Goal: Information Seeking & Learning: Check status

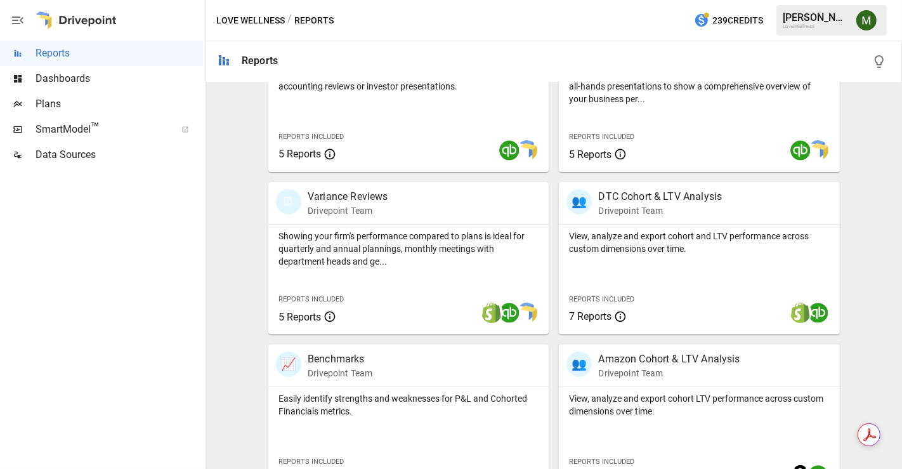
scroll to position [493, 0]
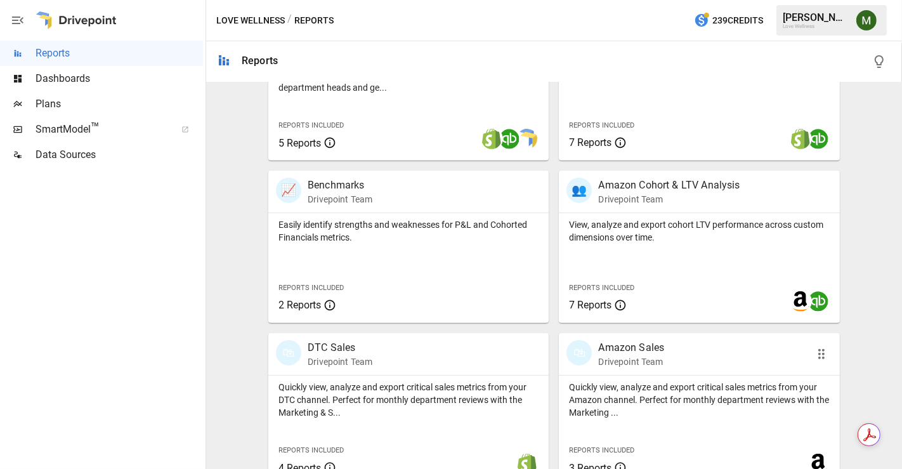
click at [584, 343] on div "🛍" at bounding box center [579, 352] width 25 height 25
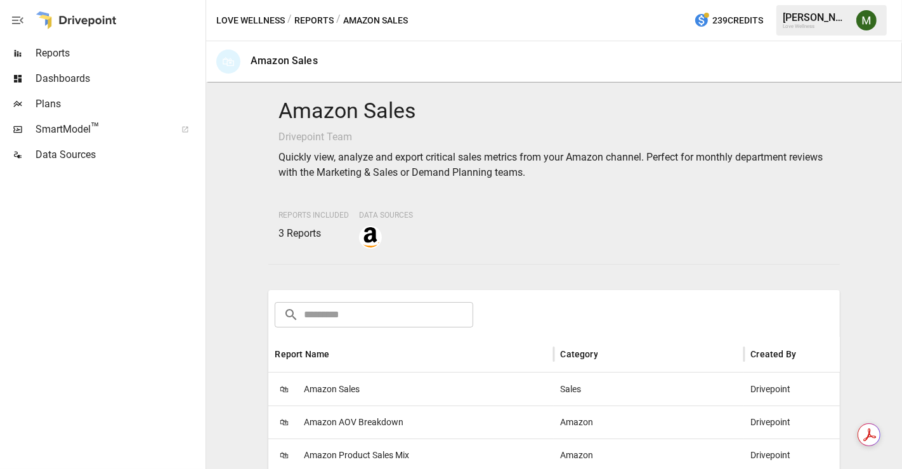
scroll to position [141, 0]
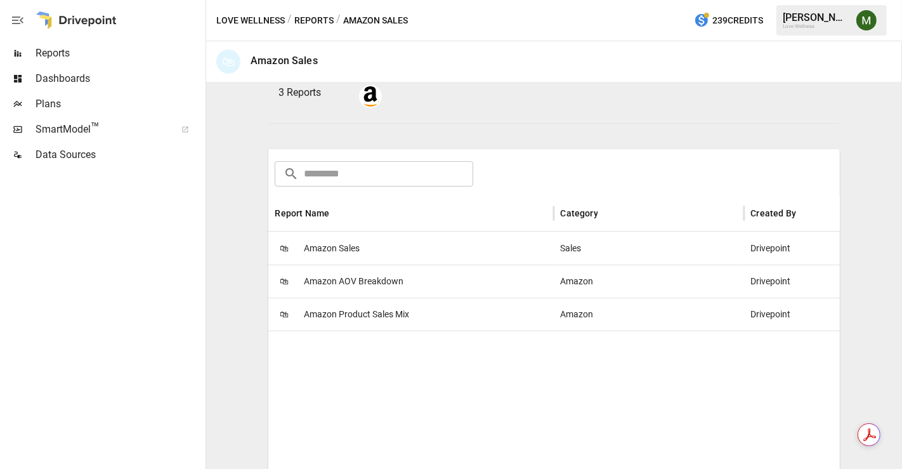
click at [367, 308] on span "Amazon Product Sales Mix" at bounding box center [356, 314] width 105 height 32
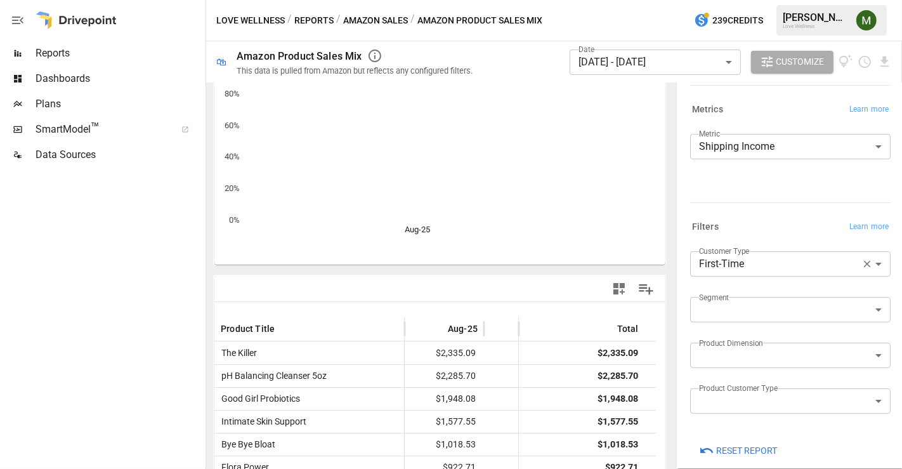
scroll to position [141, 0]
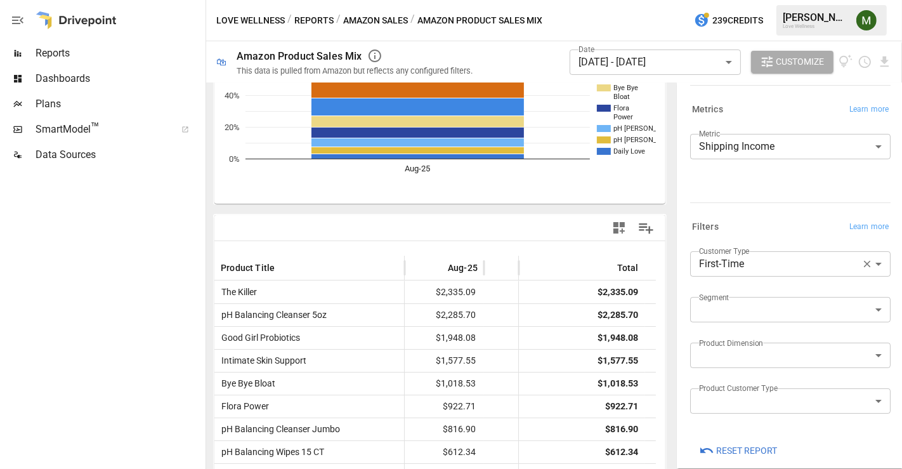
click at [747, 0] on body "Reports Dashboards Plans SmartModel ™ Data Sources Love Wellness / Reports / Am…" at bounding box center [451, 0] width 902 height 0
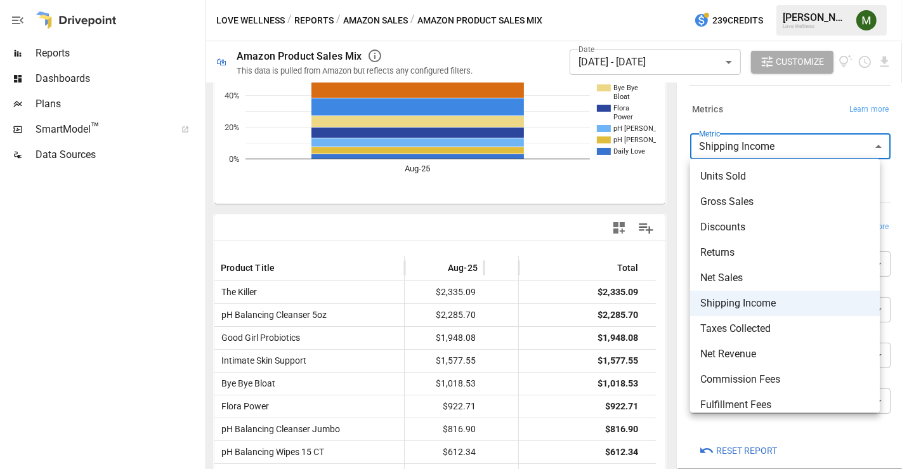
click at [754, 181] on span "Units Sold" at bounding box center [785, 176] width 169 height 15
type input "**********"
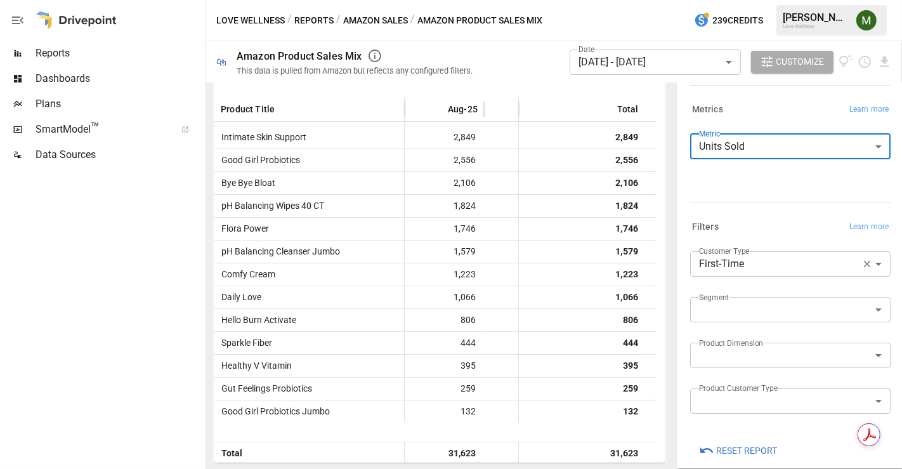
scroll to position [37, 0]
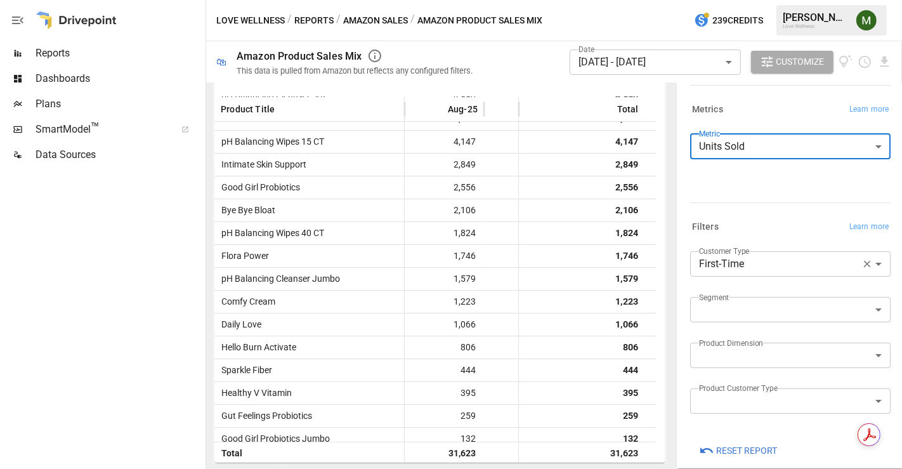
click at [862, 263] on icon "button" at bounding box center [867, 263] width 11 height 11
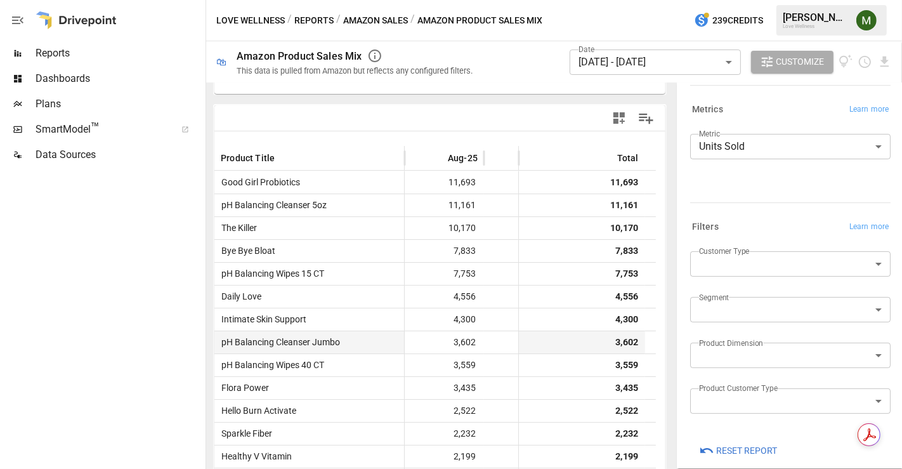
scroll to position [229, 0]
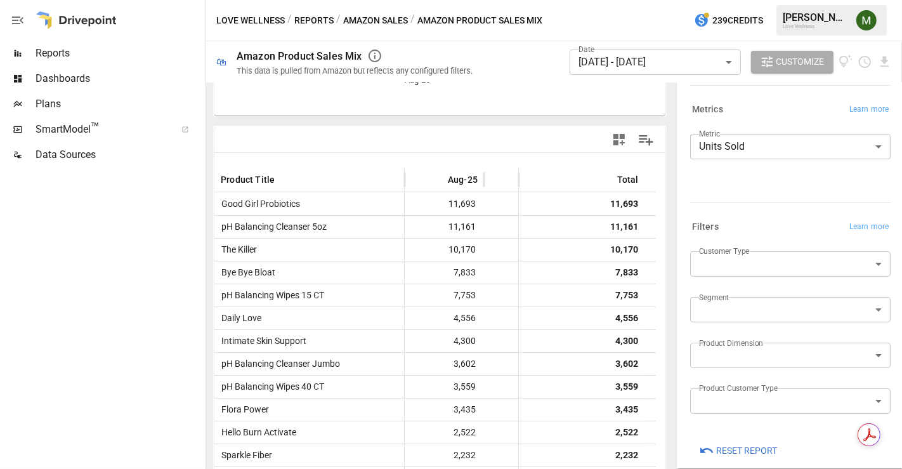
click at [319, 18] on button "Reports" at bounding box center [313, 21] width 39 height 16
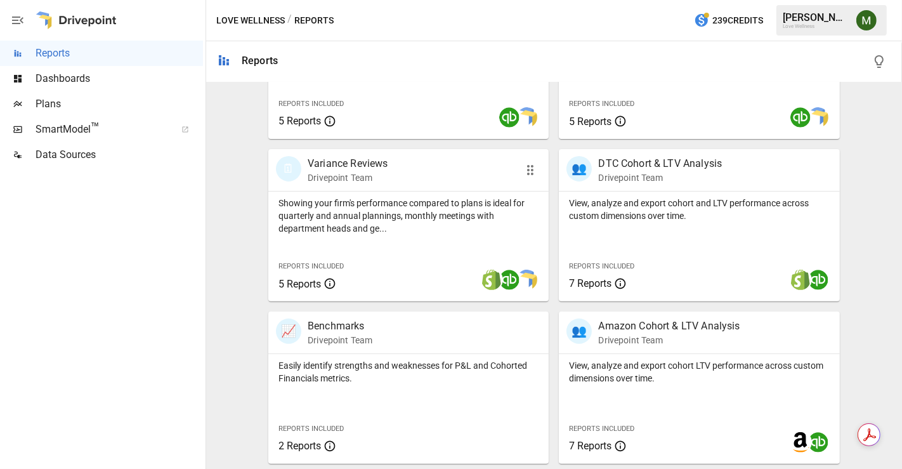
scroll to position [514, 0]
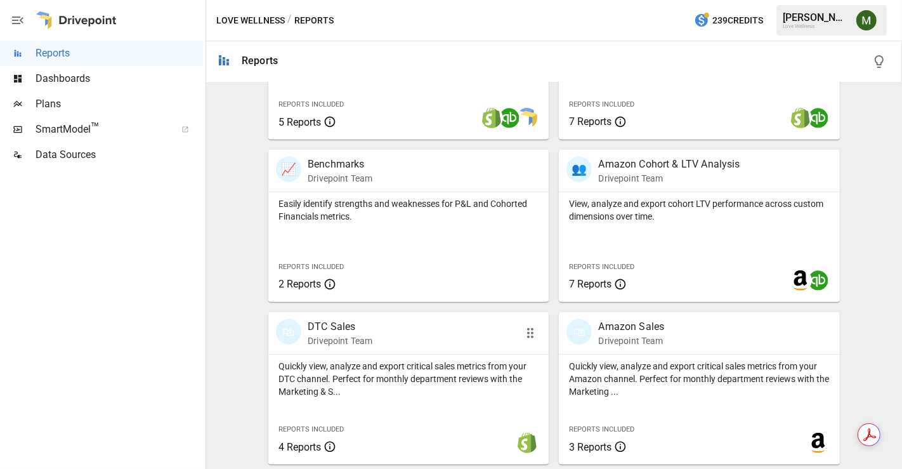
click at [343, 327] on p "DTC Sales" at bounding box center [340, 326] width 65 height 15
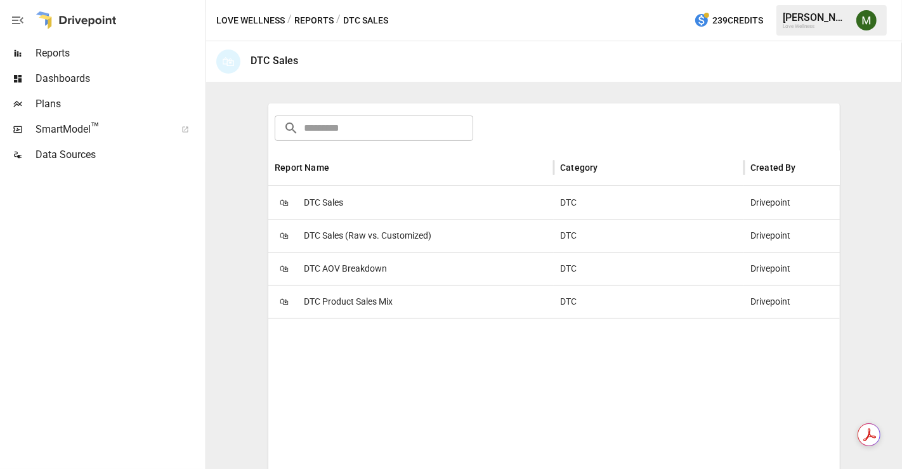
scroll to position [252, 0]
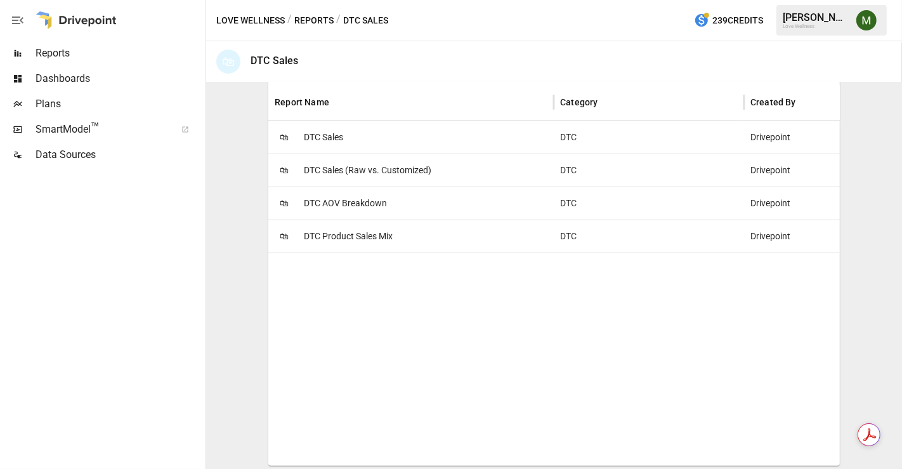
click at [356, 229] on span "DTC Product Sales Mix" at bounding box center [348, 236] width 89 height 32
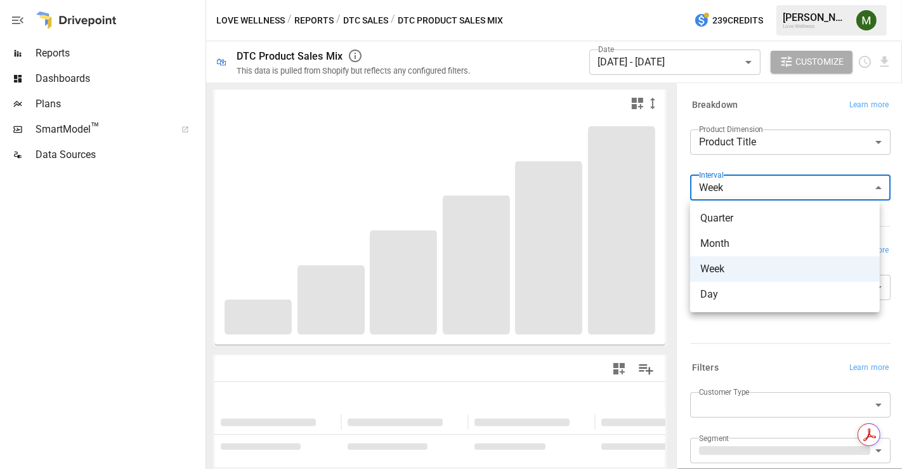
click at [781, 0] on body "**********" at bounding box center [451, 0] width 902 height 0
click at [750, 242] on span "Month" at bounding box center [785, 243] width 169 height 15
type input "*****"
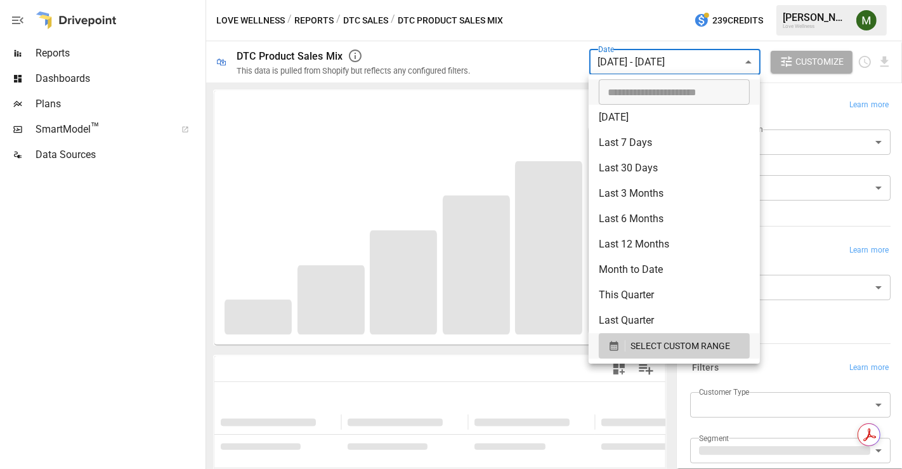
click at [637, 0] on body "**********" at bounding box center [451, 0] width 902 height 0
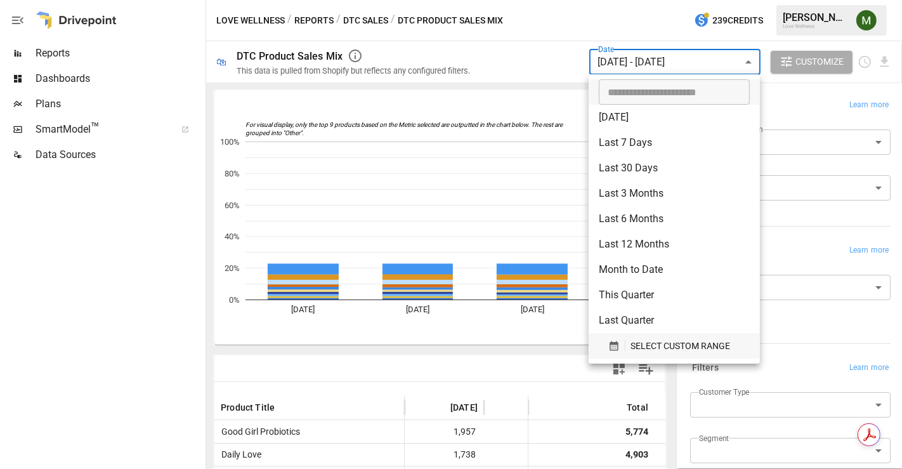
click at [619, 338] on div "SELECT CUSTOM RANGE" at bounding box center [675, 346] width 132 height 16
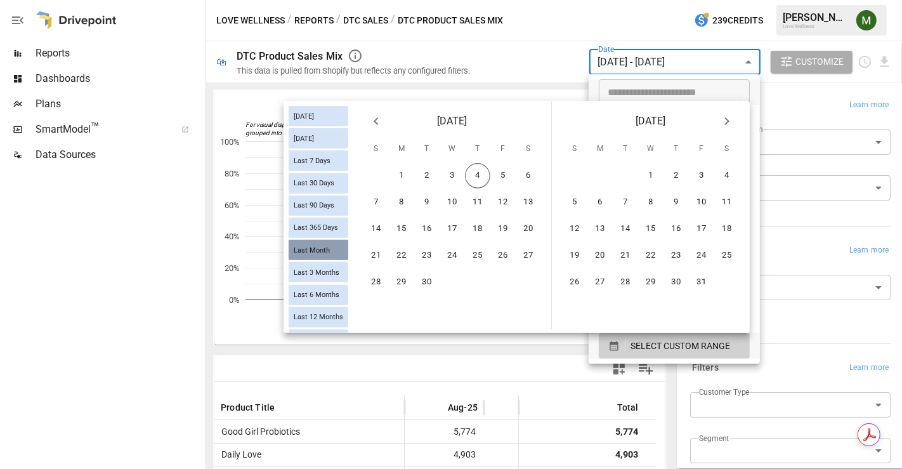
click at [313, 246] on span "Last Month" at bounding box center [312, 250] width 46 height 8
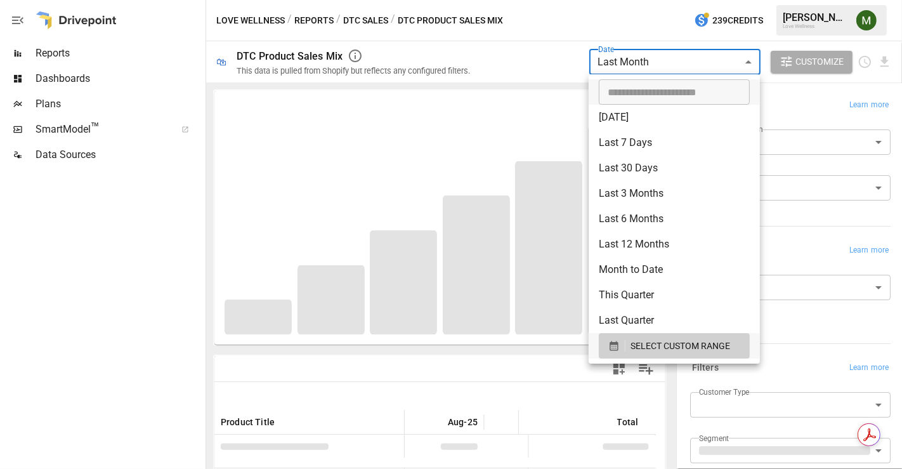
click at [805, 311] on div at bounding box center [451, 234] width 902 height 469
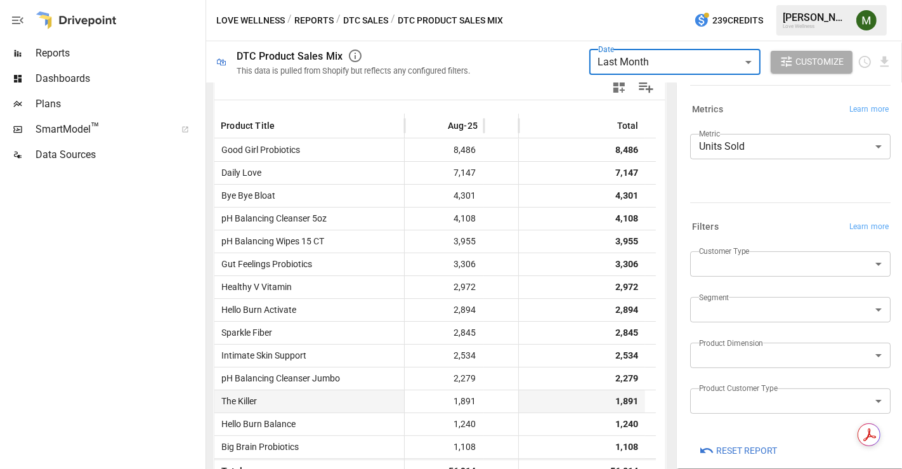
scroll to position [299, 0]
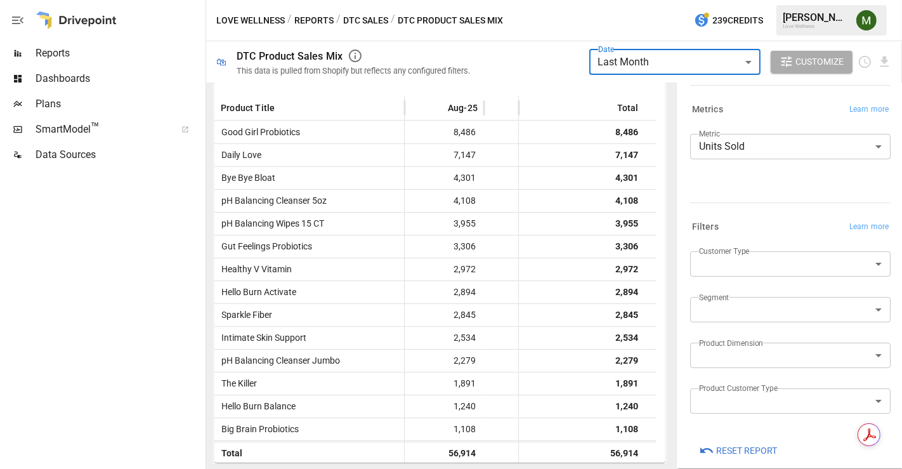
click at [699, 0] on body "**********" at bounding box center [451, 0] width 902 height 0
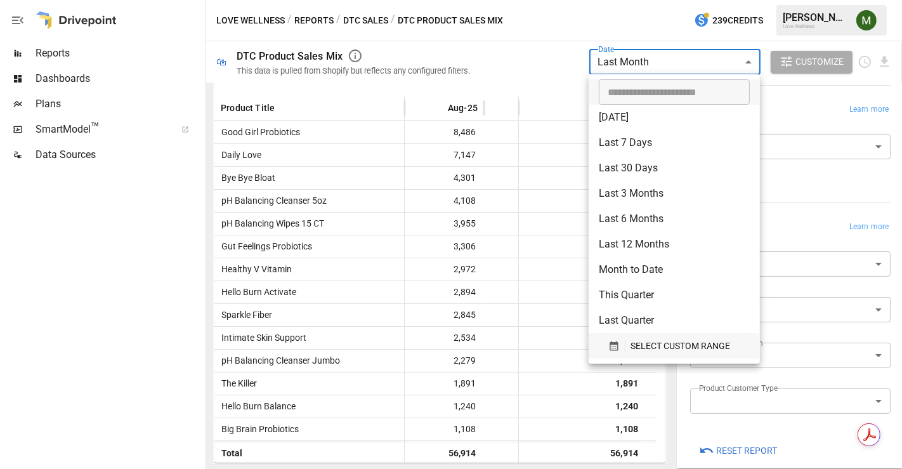
click at [612, 345] on icon "button" at bounding box center [614, 345] width 11 height 11
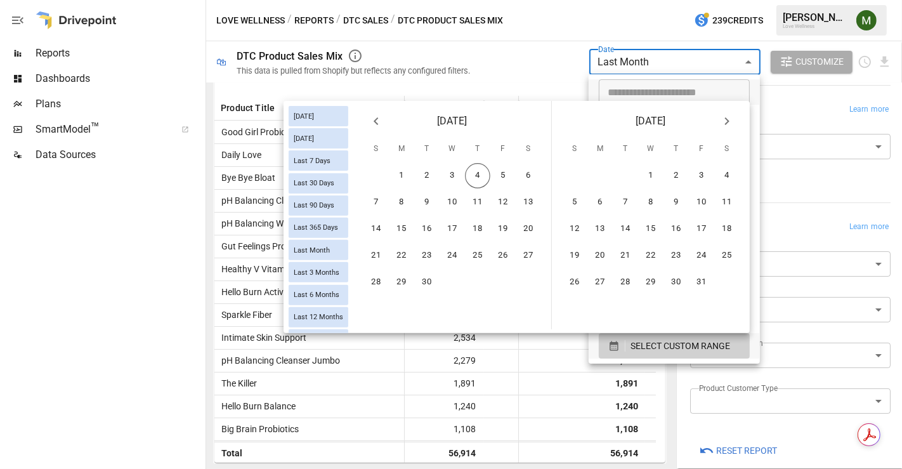
click at [374, 126] on icon "Previous month" at bounding box center [376, 121] width 15 height 15
click at [369, 126] on icon "Previous month" at bounding box center [376, 121] width 15 height 15
click at [473, 176] on button "1" at bounding box center [477, 175] width 25 height 25
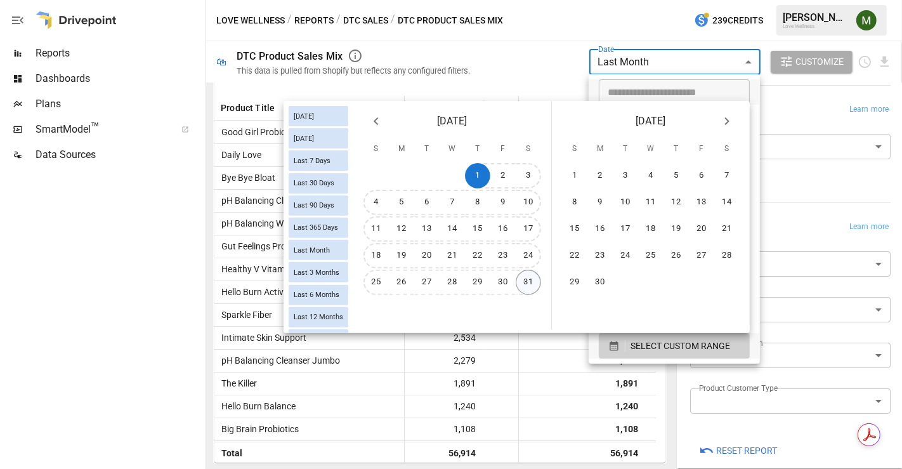
click at [531, 282] on button "31" at bounding box center [528, 282] width 25 height 25
type input "******"
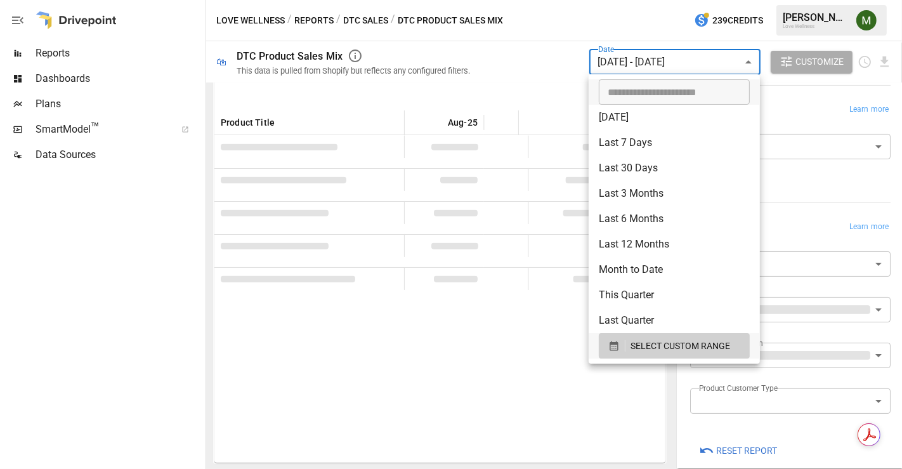
click at [534, 84] on div at bounding box center [451, 234] width 902 height 469
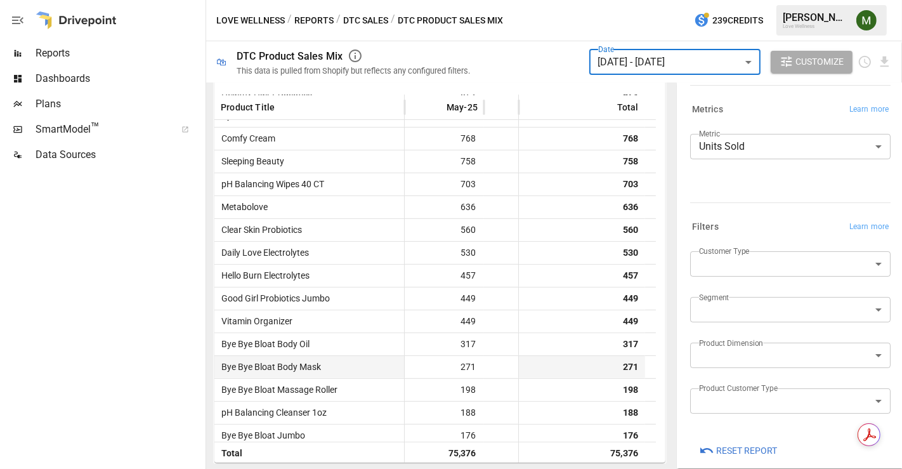
scroll to position [313, 0]
